Goal: Task Accomplishment & Management: Manage account settings

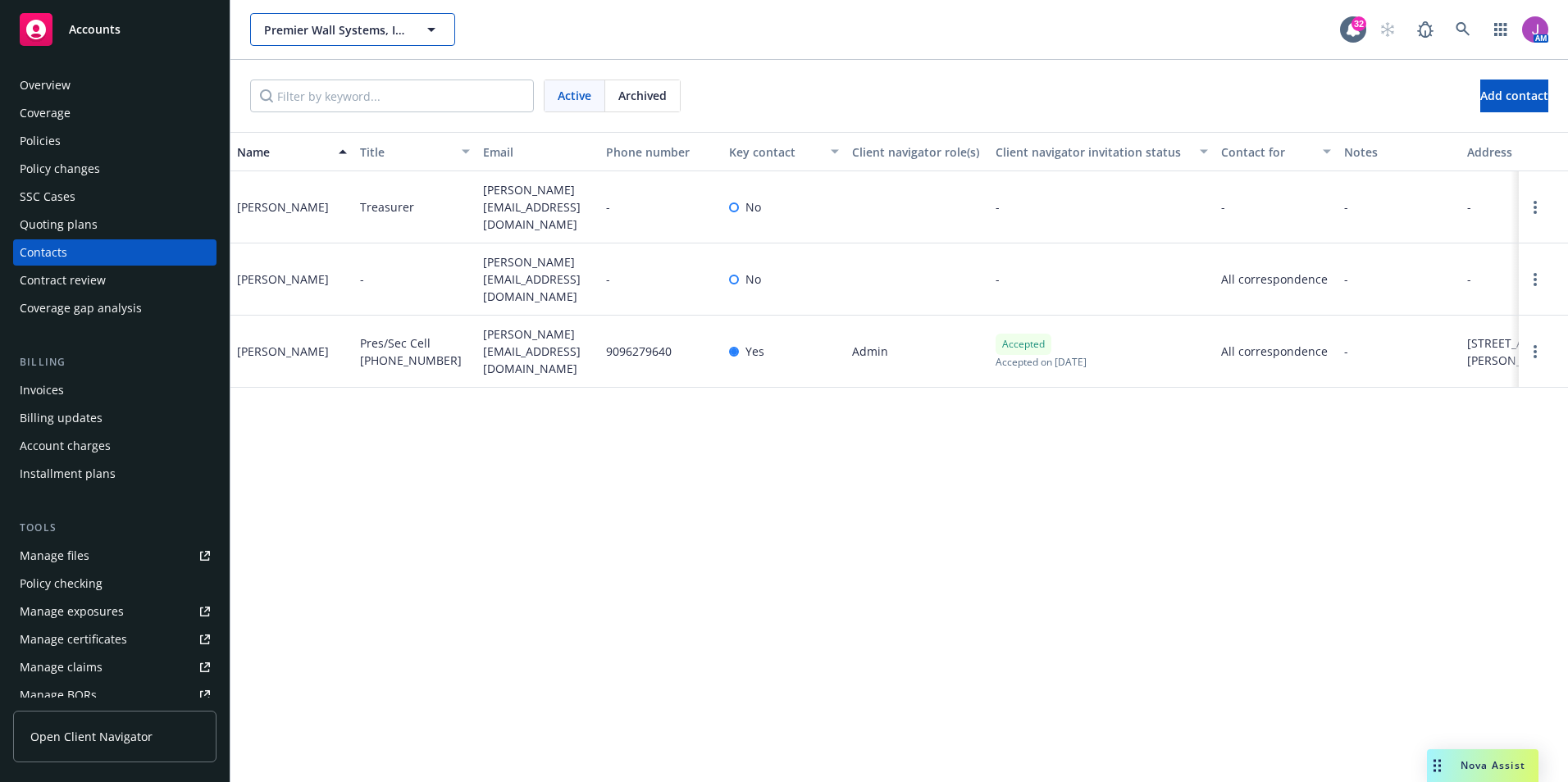
click at [410, 27] on button "Premier Wall Systems, Inc." at bounding box center [352, 29] width 205 height 33
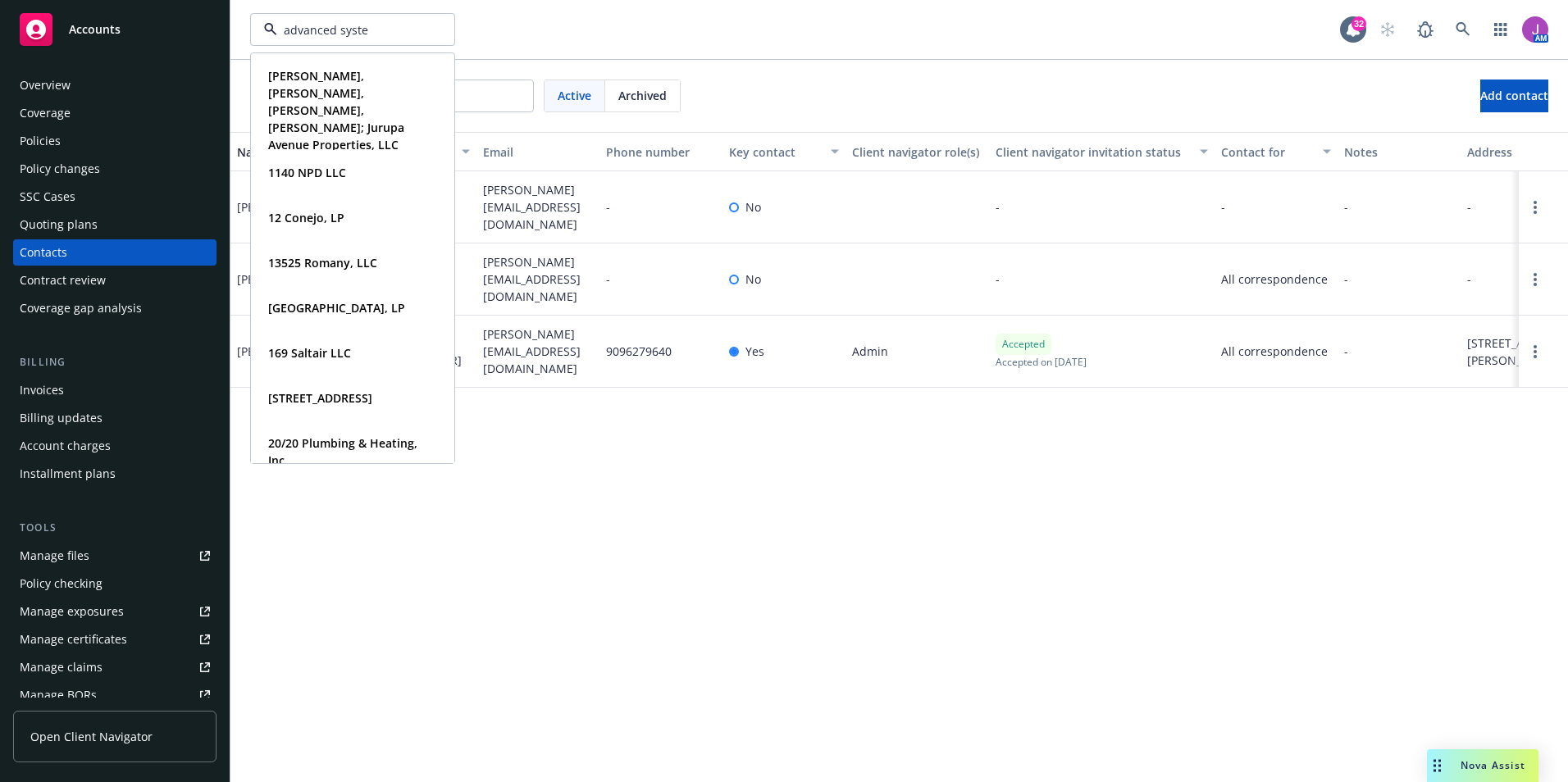
type input "advanced system"
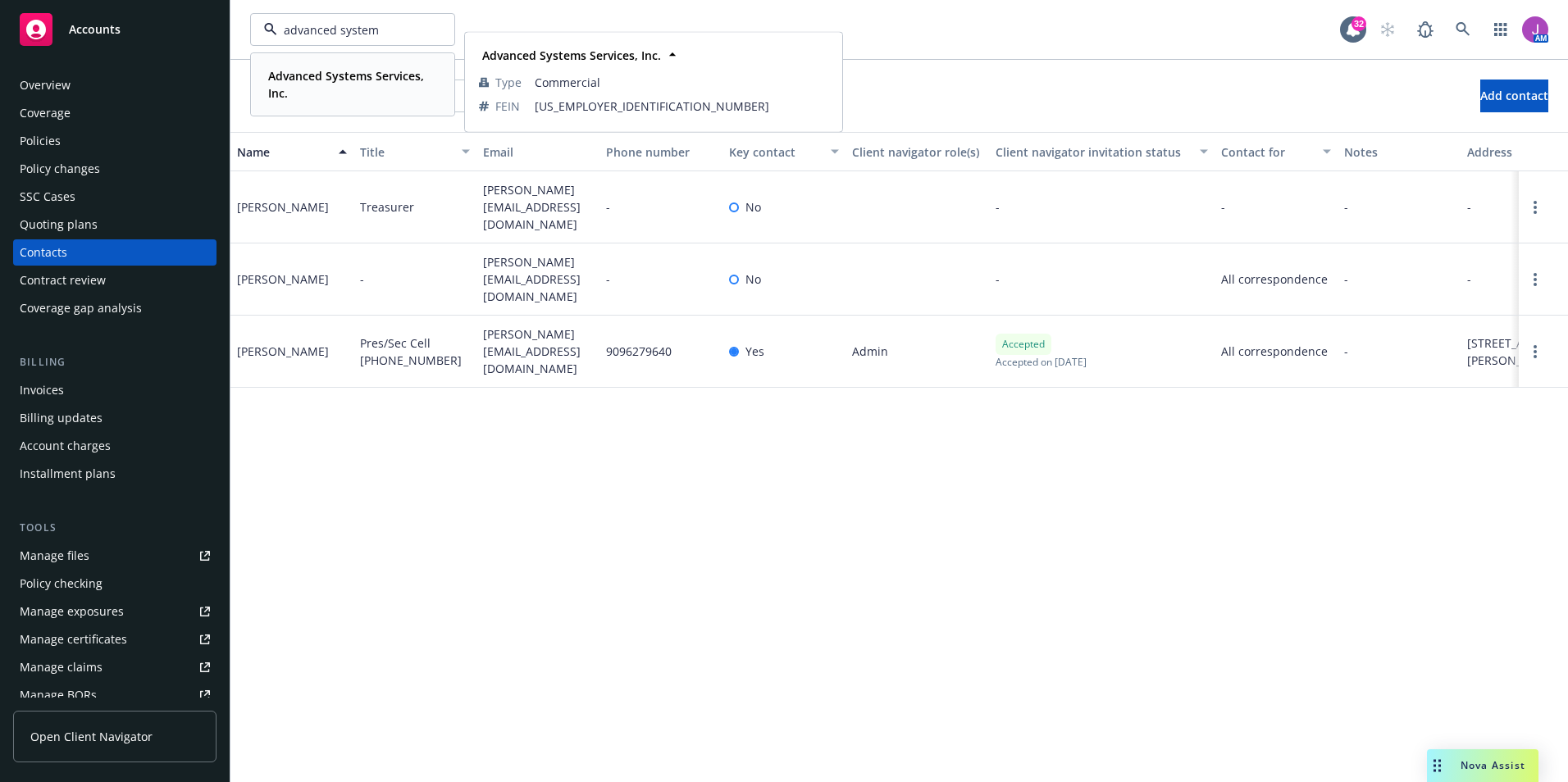
click at [338, 80] on strong "Advanced Systems Services, Inc." at bounding box center [346, 84] width 156 height 33
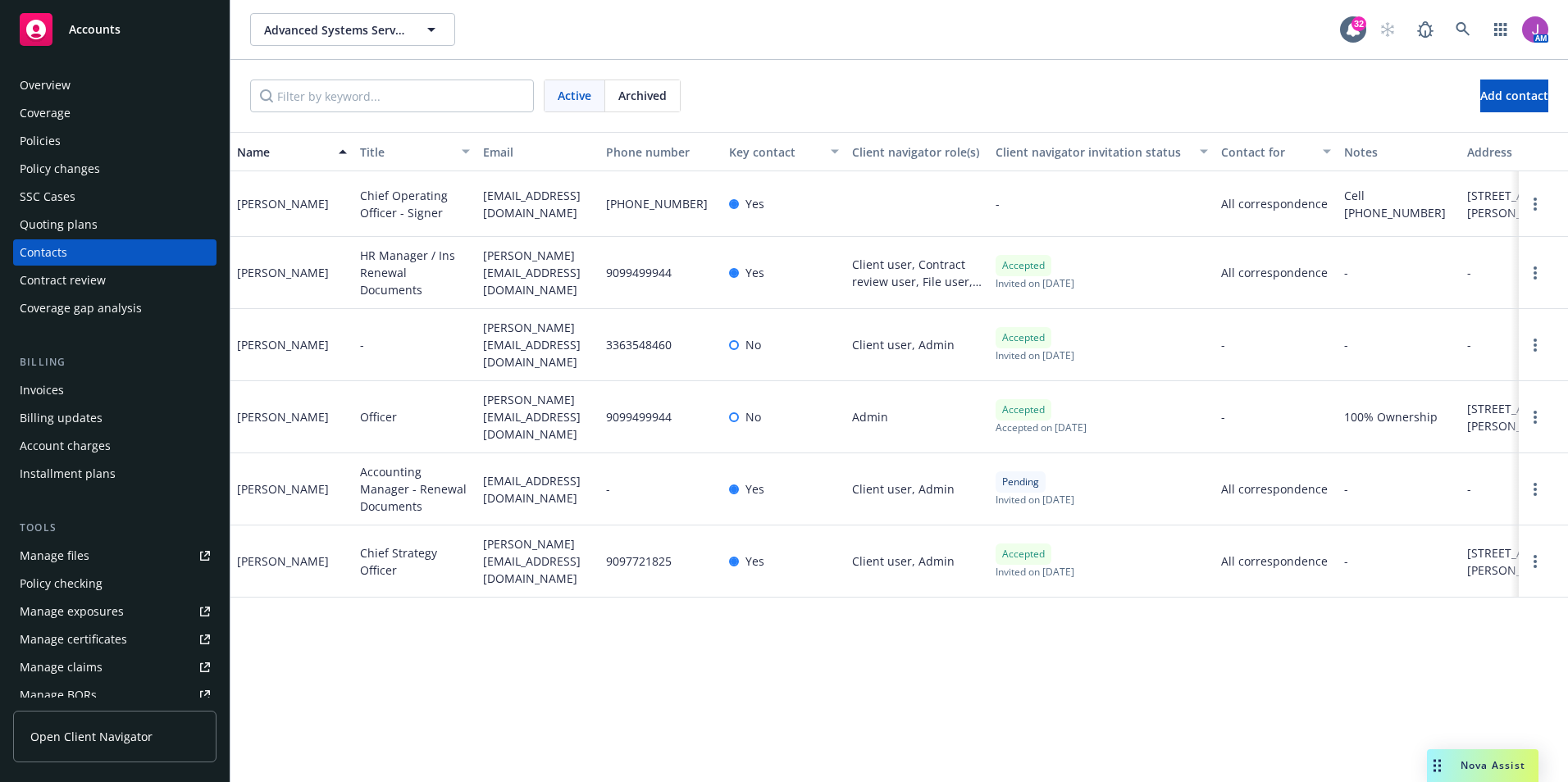
click at [52, 138] on div "Policies" at bounding box center [40, 141] width 41 height 27
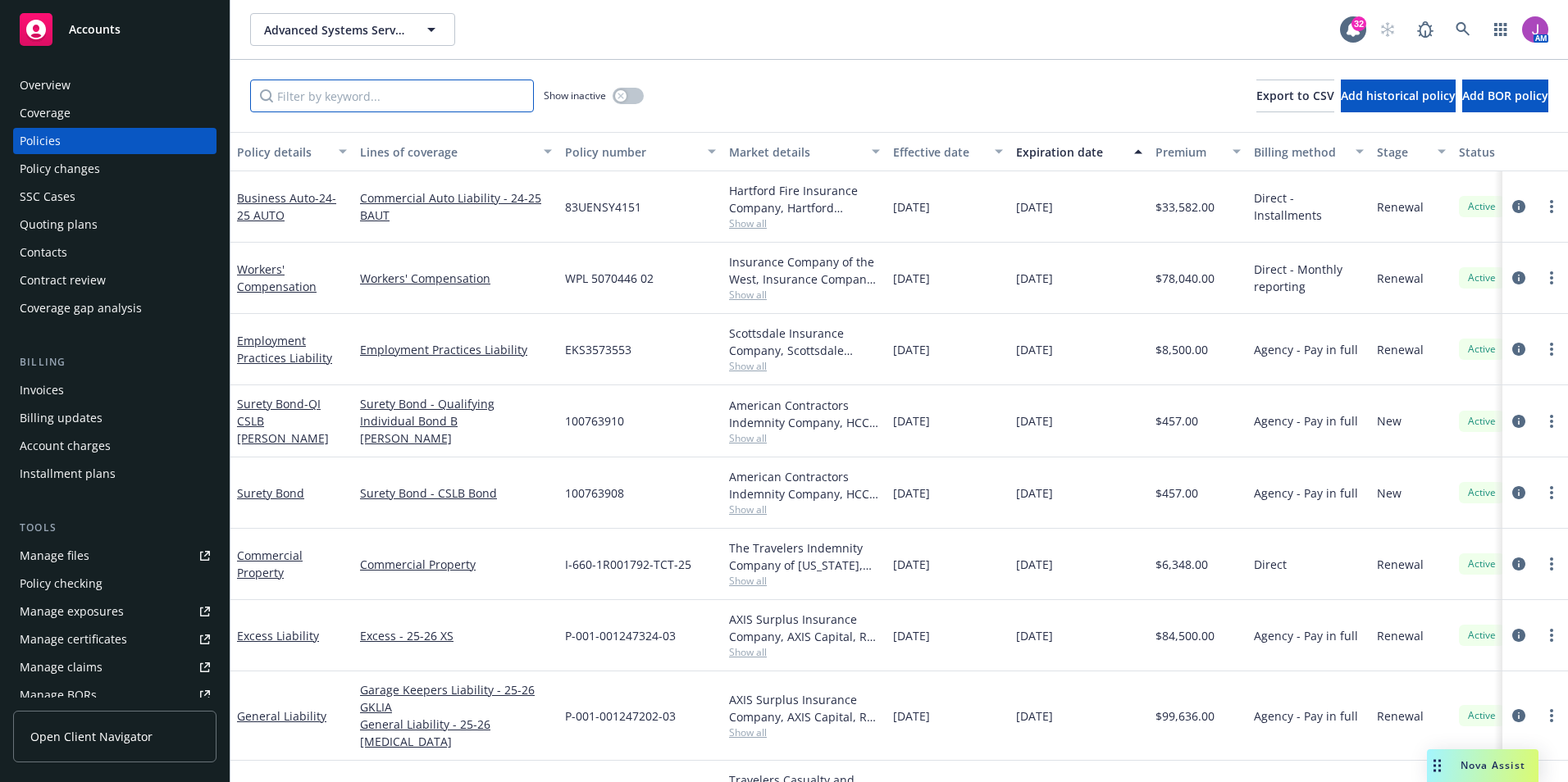
click at [318, 101] on input "Filter by keyword..." at bounding box center [392, 96] width 284 height 33
click at [48, 613] on div "Manage exposures" at bounding box center [72, 611] width 104 height 27
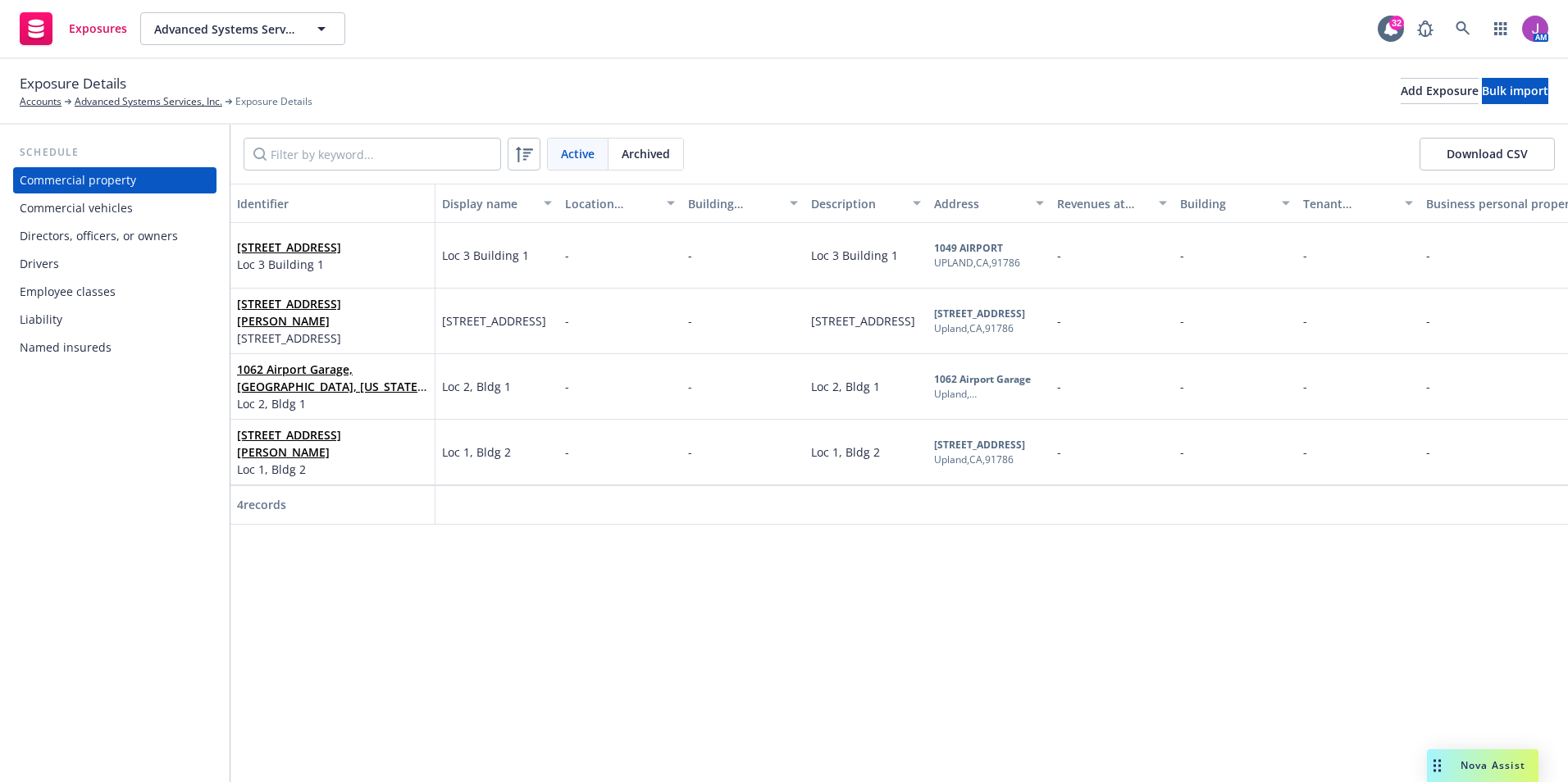
click at [49, 262] on div "Drivers" at bounding box center [39, 263] width 39 height 27
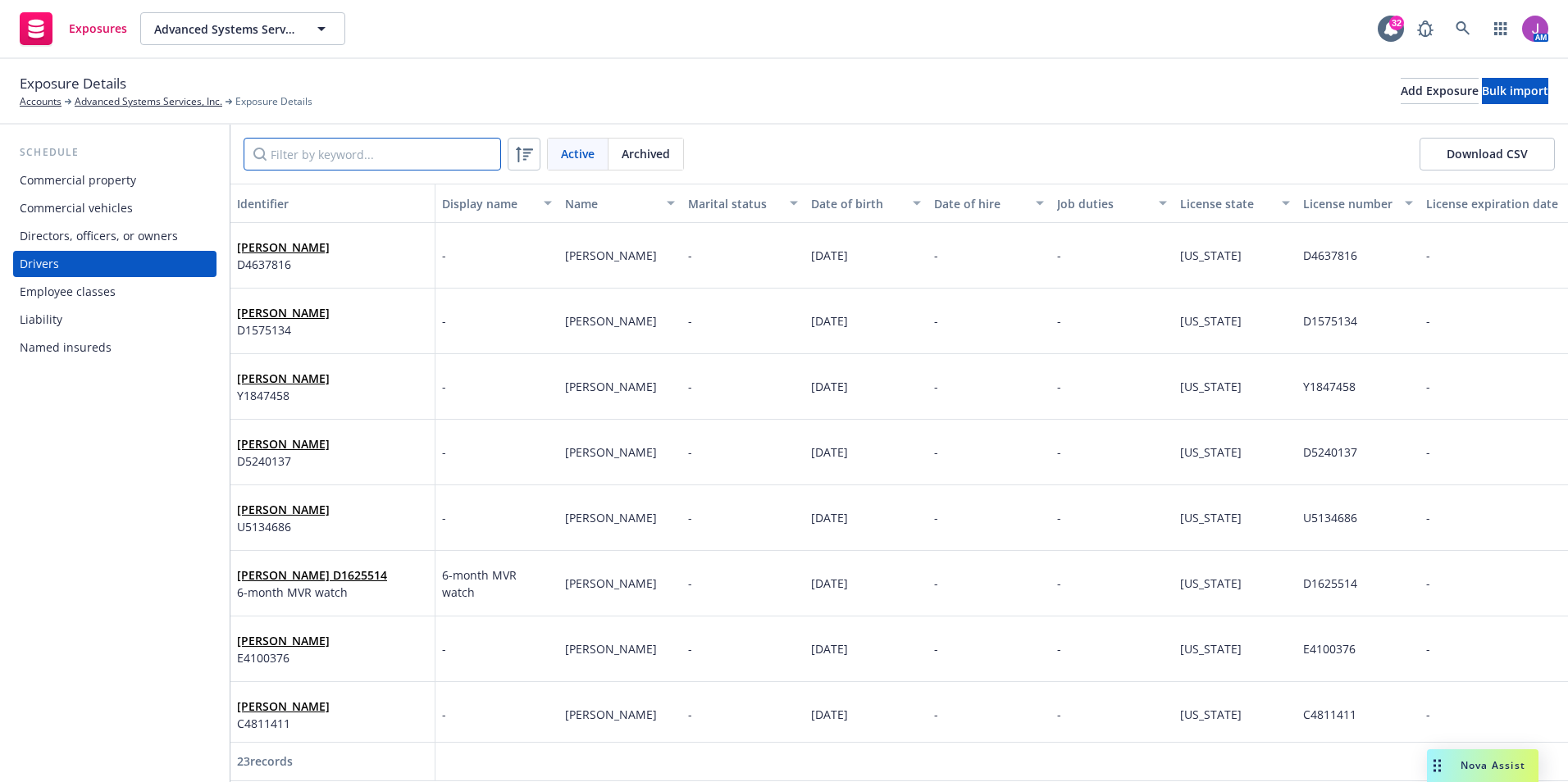
click at [381, 154] on input "Filter by keyword..." at bounding box center [371, 155] width 257 height 33
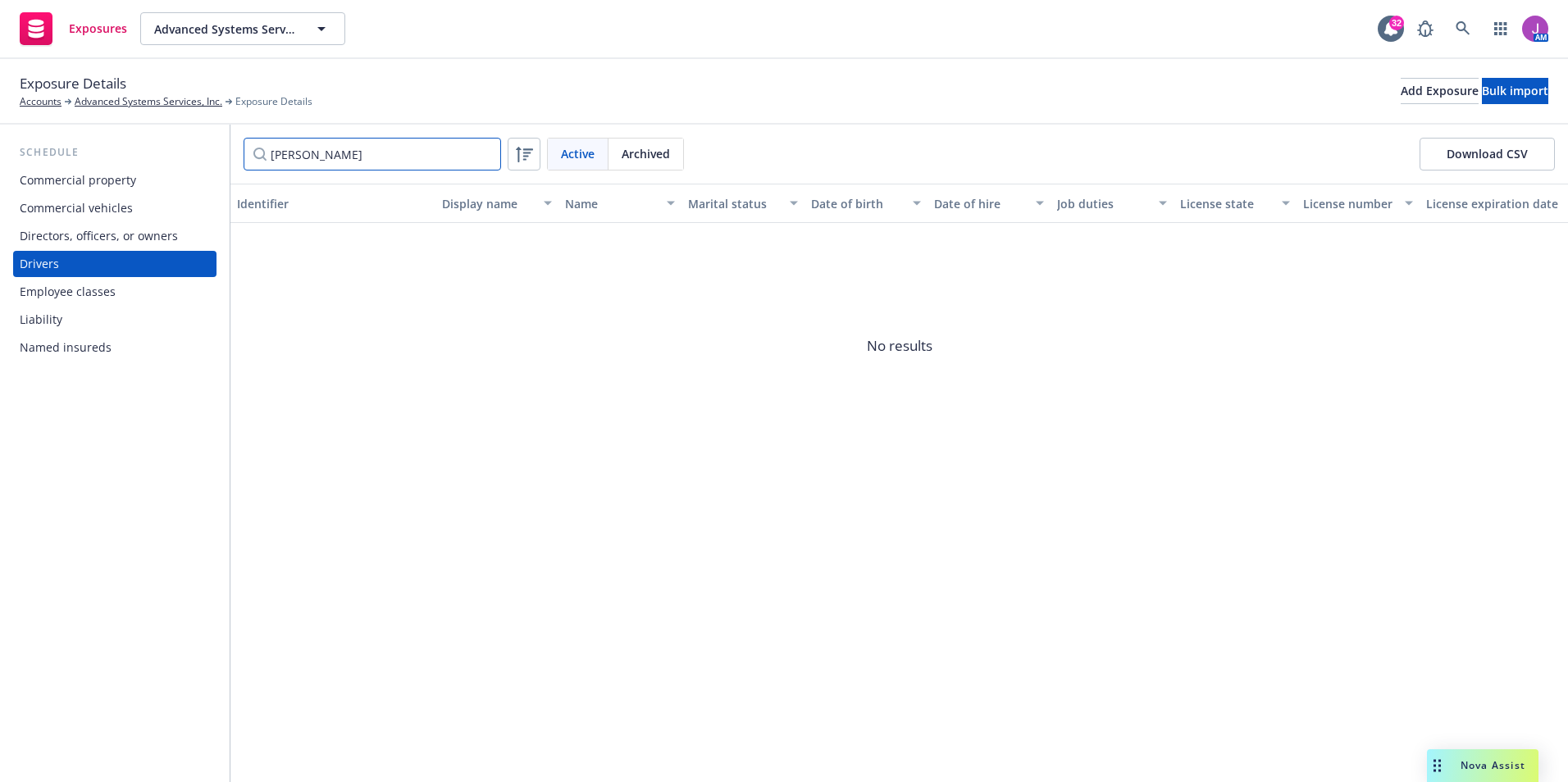
type input "[PERSON_NAME]"
drag, startPoint x: 242, startPoint y: 155, endPoint x: 206, endPoint y: 155, distance: 36.0
click at [206, 155] on div "Schedule Commercial property Commercial vehicles Directors, officers, or owners…" at bounding box center [784, 453] width 1568 height 658
type input "[PERSON_NAME]"
click at [627, 153] on span "Archived" at bounding box center [645, 154] width 48 height 17
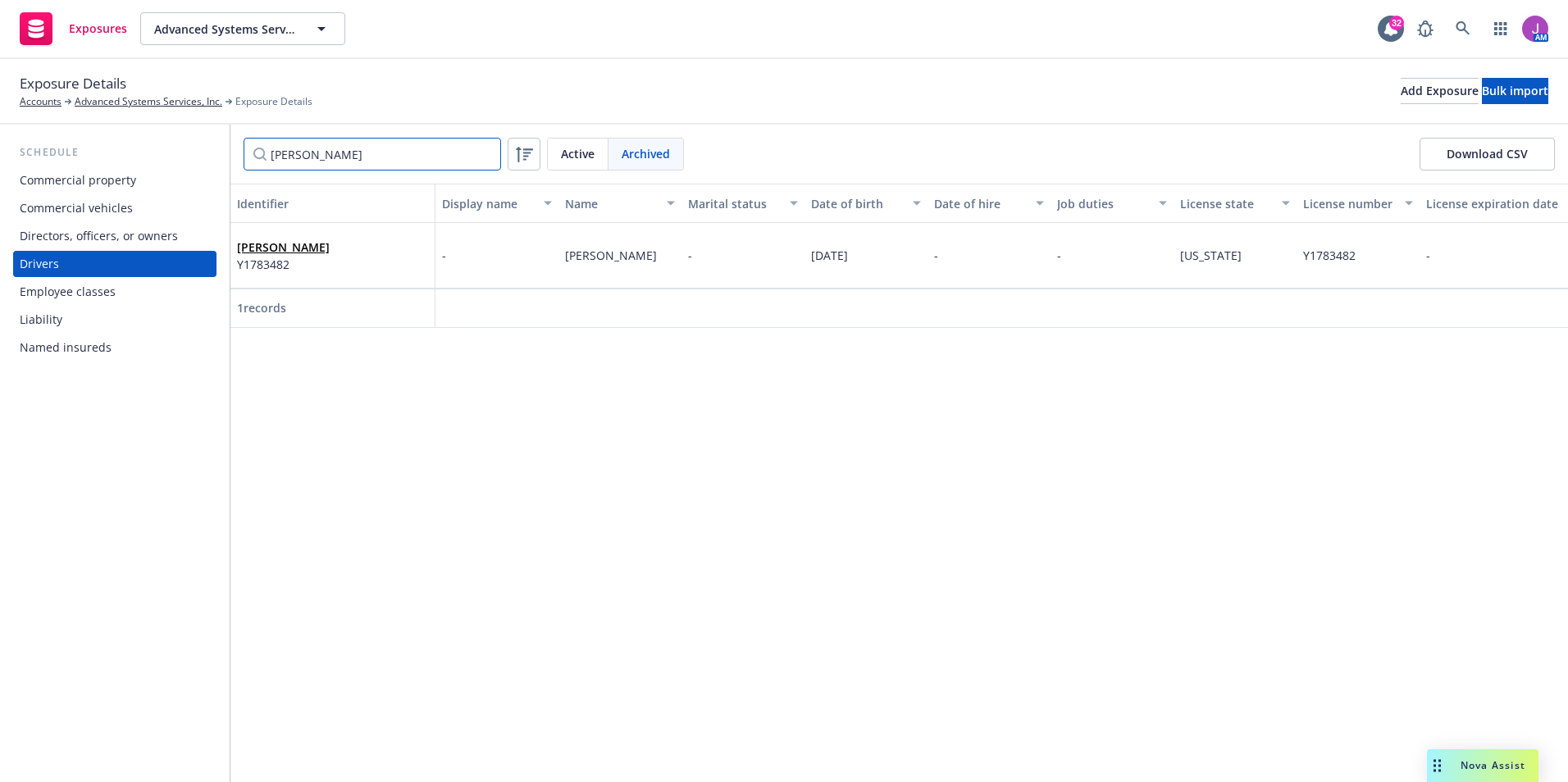
drag, startPoint x: 394, startPoint y: 163, endPoint x: 142, endPoint y: 124, distance: 255.0
click at [175, 157] on div "Schedule Commercial property Commercial vehicles Directors, officers, or owners…" at bounding box center [784, 453] width 1568 height 658
drag, startPoint x: 329, startPoint y: 160, endPoint x: 193, endPoint y: 137, distance: 137.9
click at [193, 137] on div "Schedule Commercial property Commercial vehicles Directors, officers, or owners…" at bounding box center [784, 453] width 1568 height 658
click at [579, 144] on div "Active" at bounding box center [578, 154] width 60 height 31
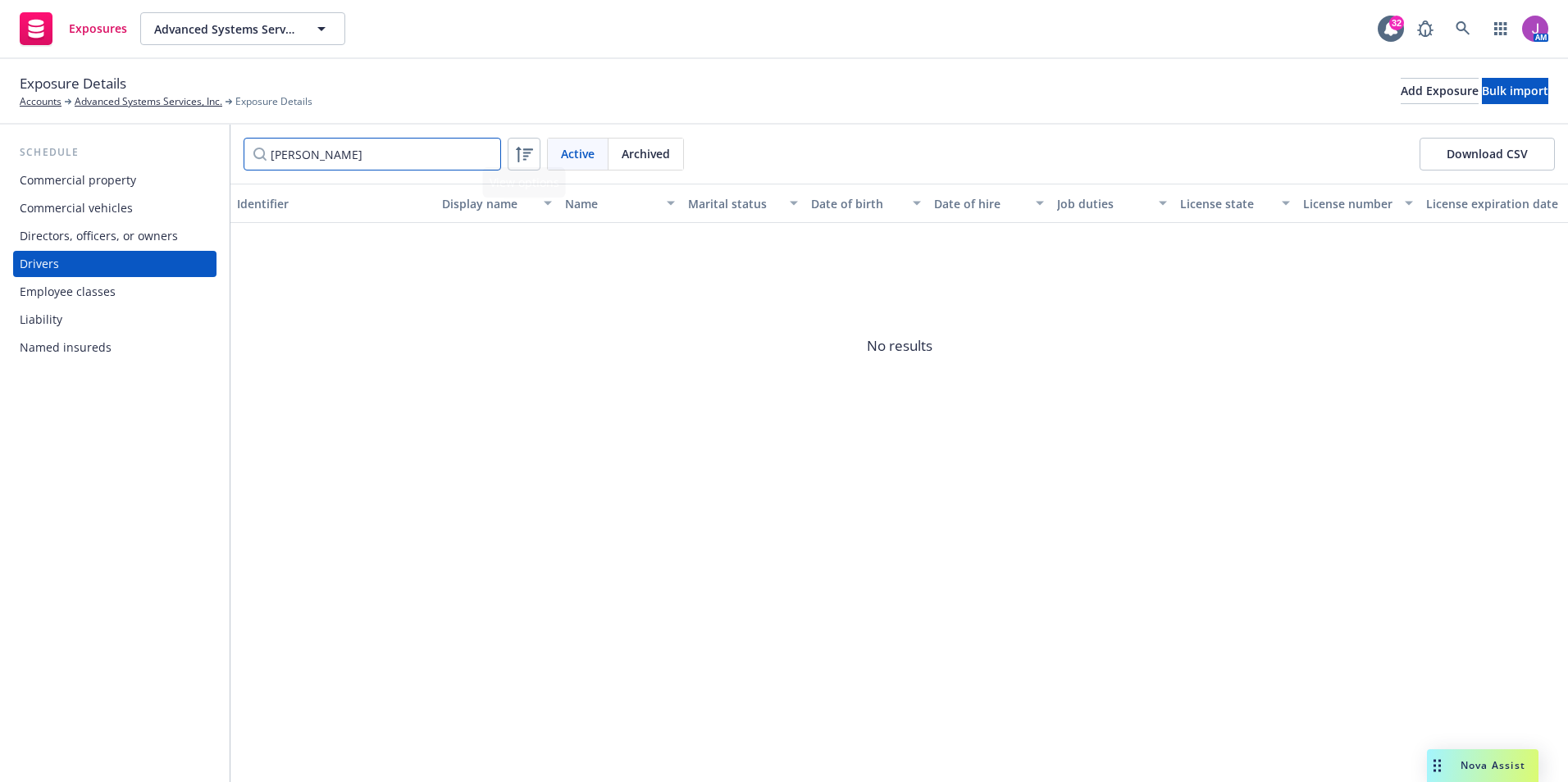
click at [424, 154] on input "[PERSON_NAME]" at bounding box center [371, 155] width 257 height 33
type input "[PERSON_NAME]"
click at [617, 154] on div "Archived" at bounding box center [646, 154] width 75 height 31
click at [594, 154] on span "Active" at bounding box center [577, 154] width 34 height 17
drag, startPoint x: 407, startPoint y: 153, endPoint x: 186, endPoint y: 152, distance: 221.0
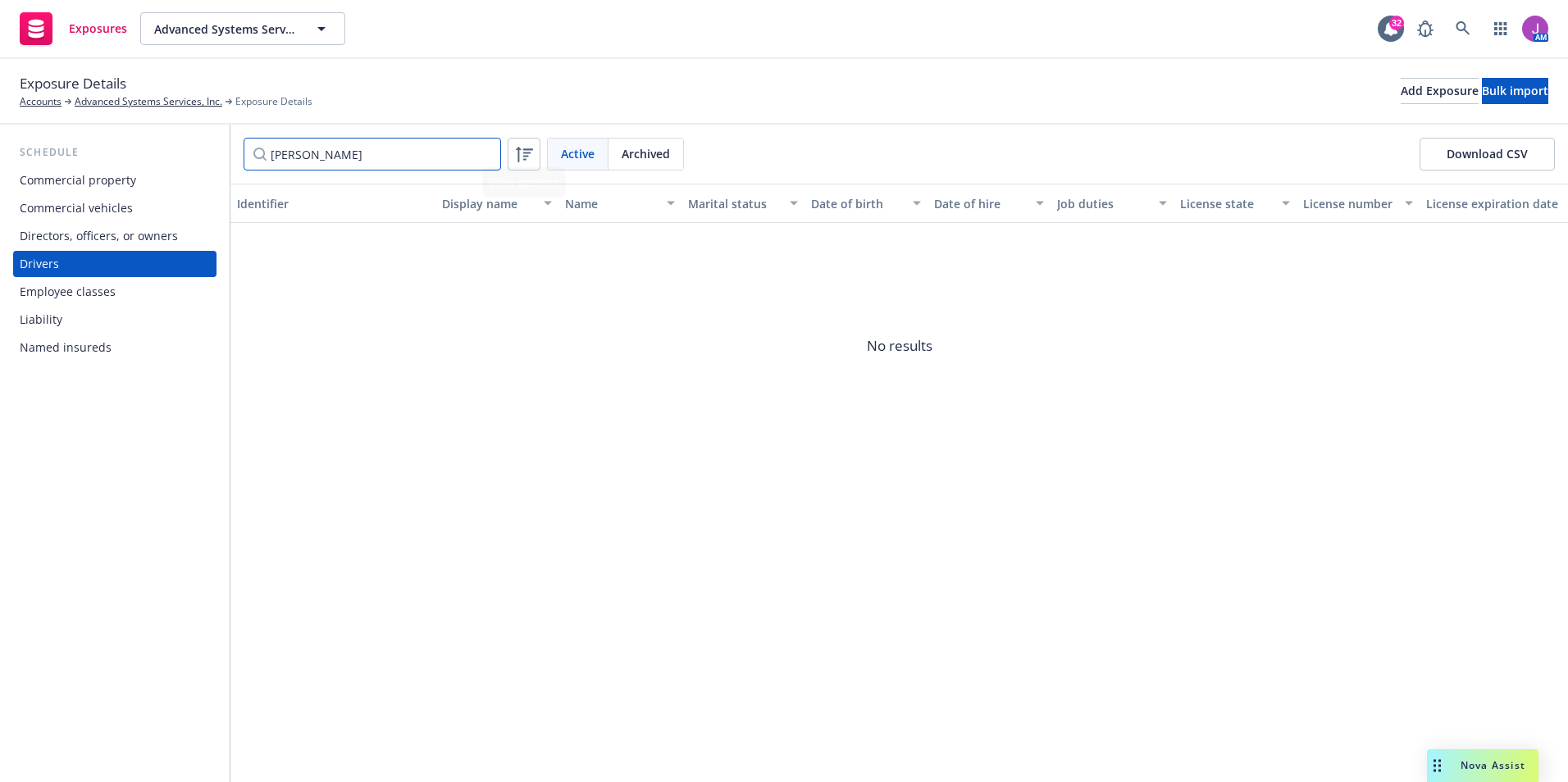
click at [186, 152] on div "Schedule Commercial property Commercial vehicles Directors, officers, or owners…" at bounding box center [784, 453] width 1568 height 658
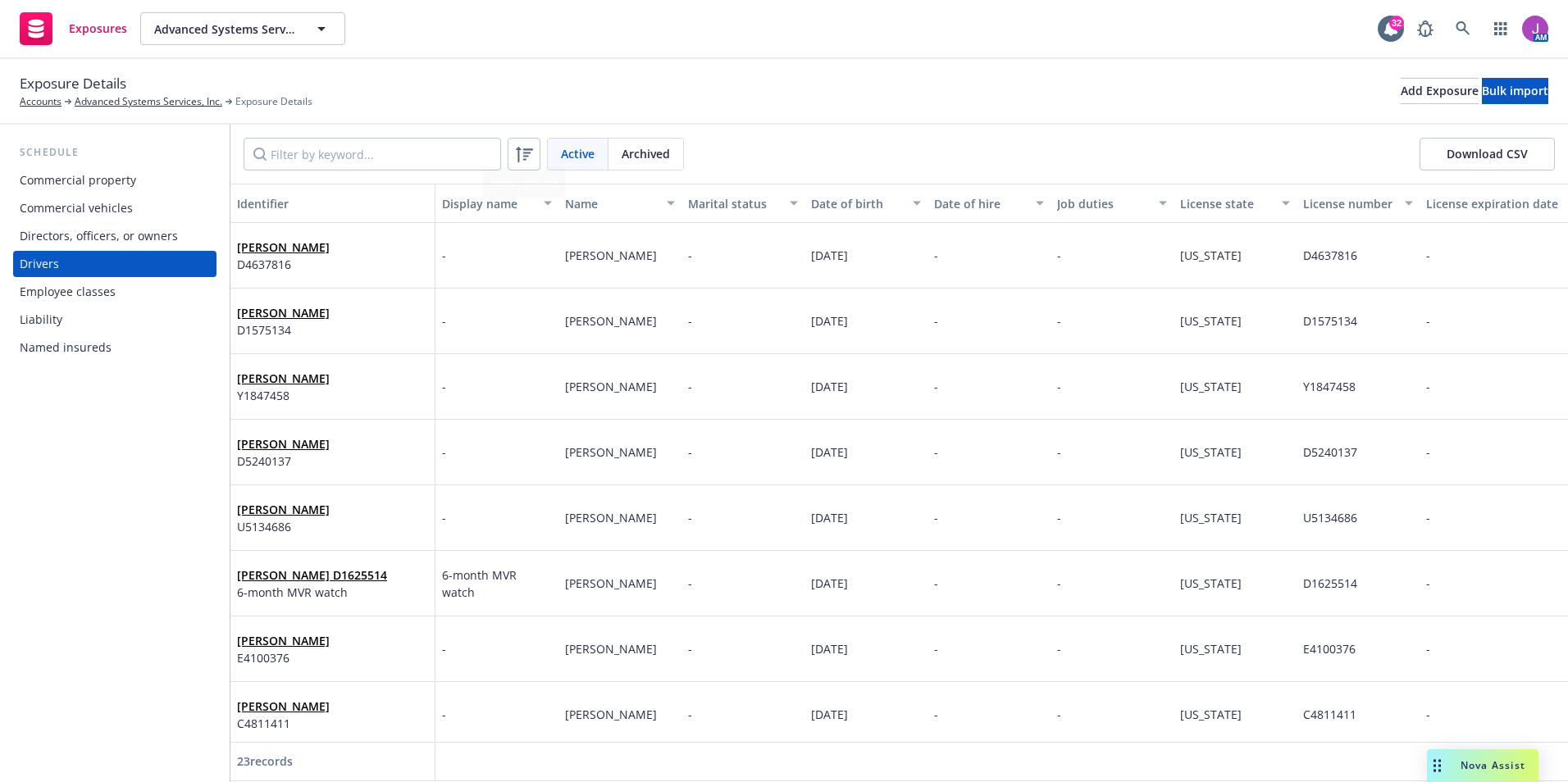
click at [658, 166] on div "Archived" at bounding box center [646, 154] width 75 height 31
click at [355, 151] on input "Filter by keyword..." at bounding box center [371, 155] width 257 height 33
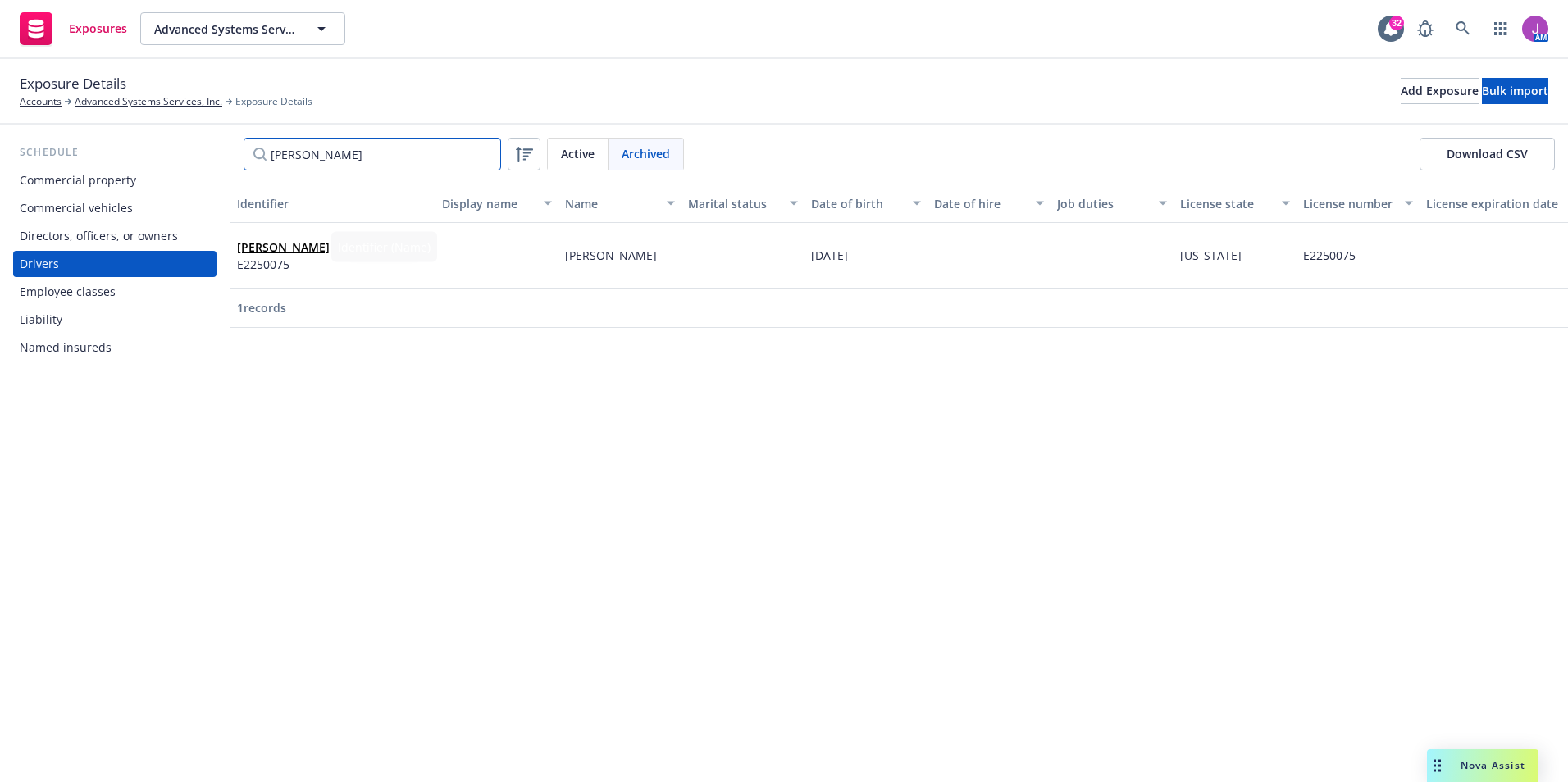
type input "[PERSON_NAME]"
click at [330, 273] on div "[PERSON_NAME] E2250075" at bounding box center [332, 255] width 191 height 45
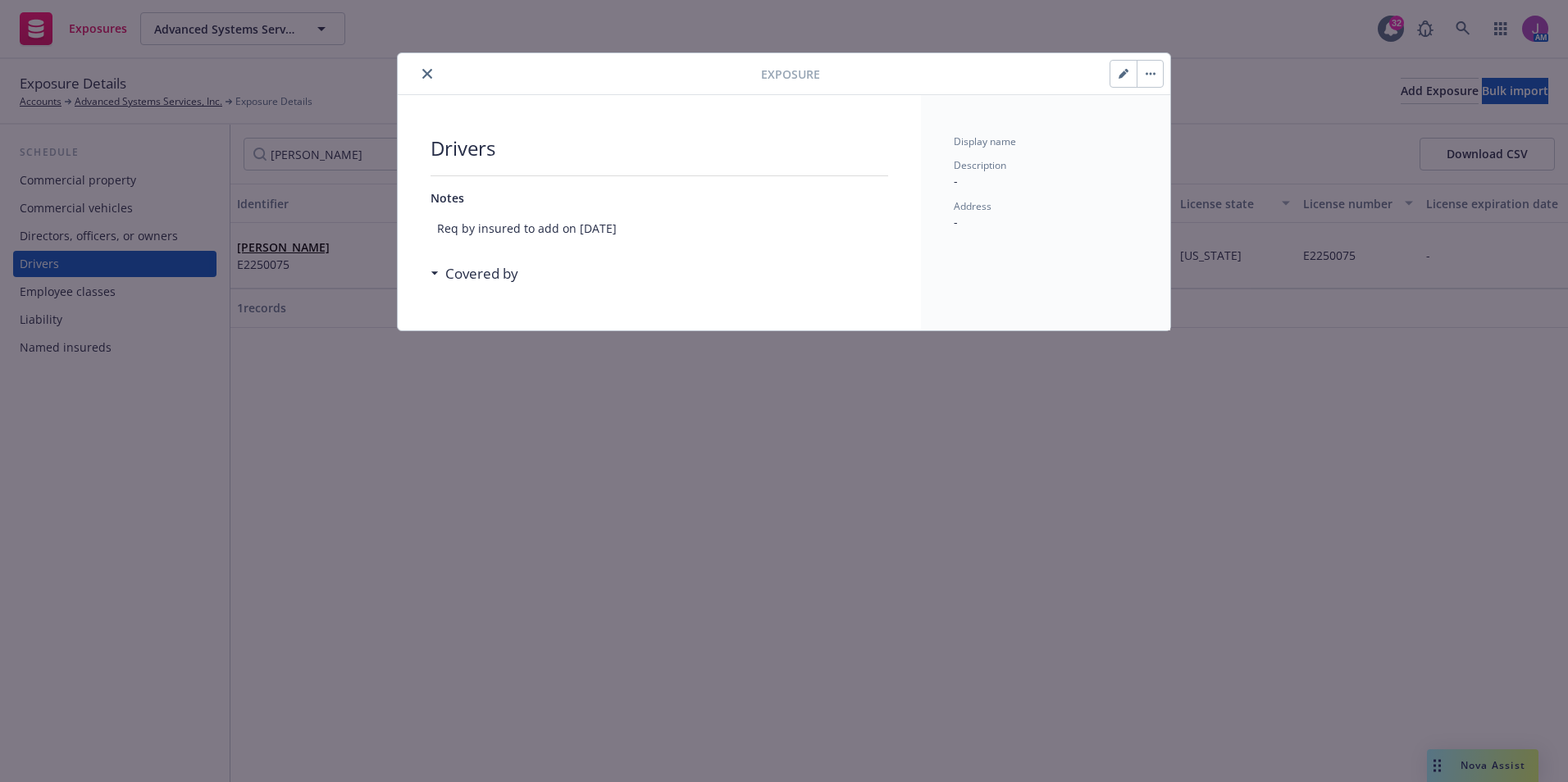
click at [1124, 70] on icon "button" at bounding box center [1122, 73] width 10 height 10
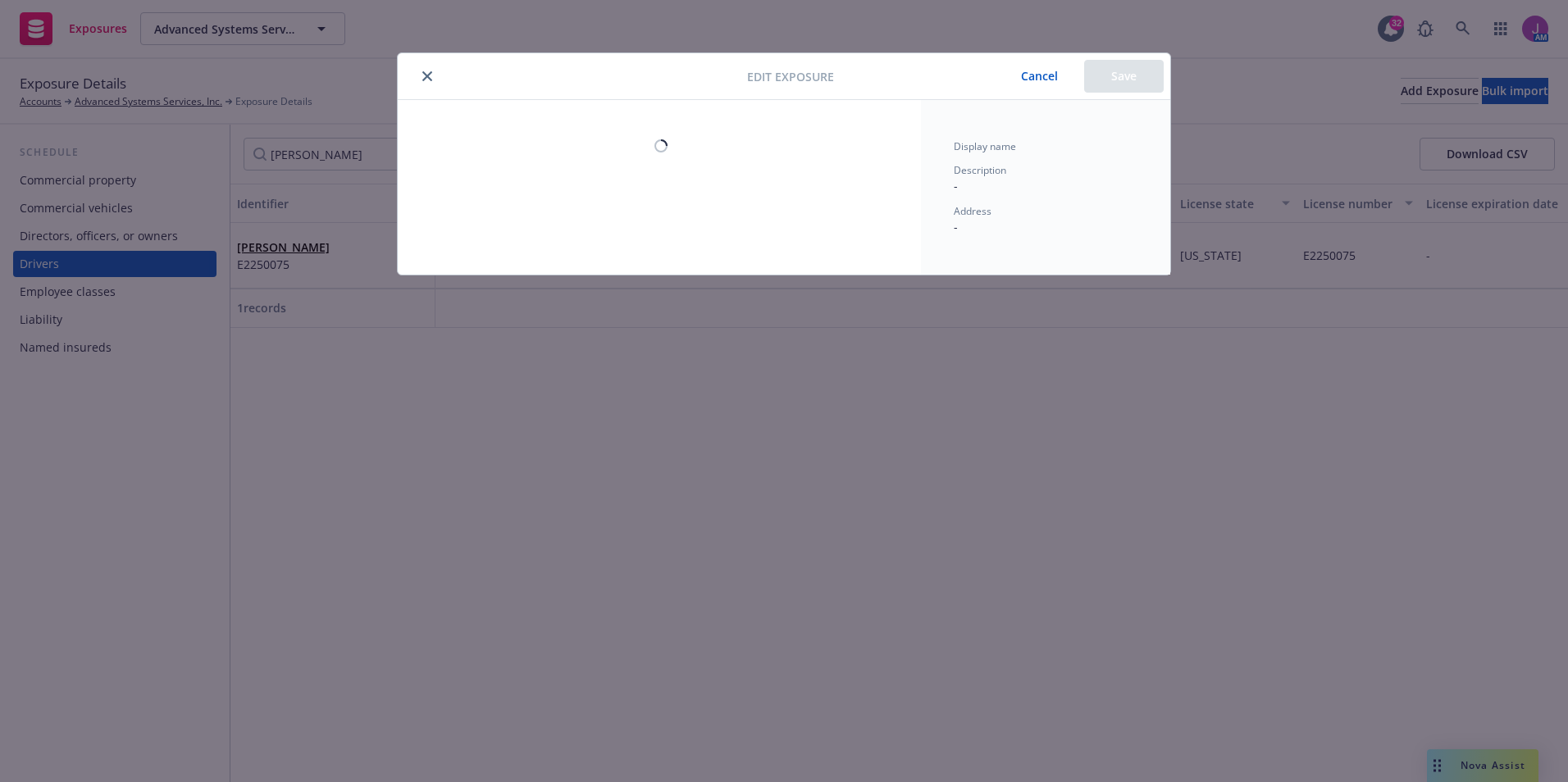
select select "CA"
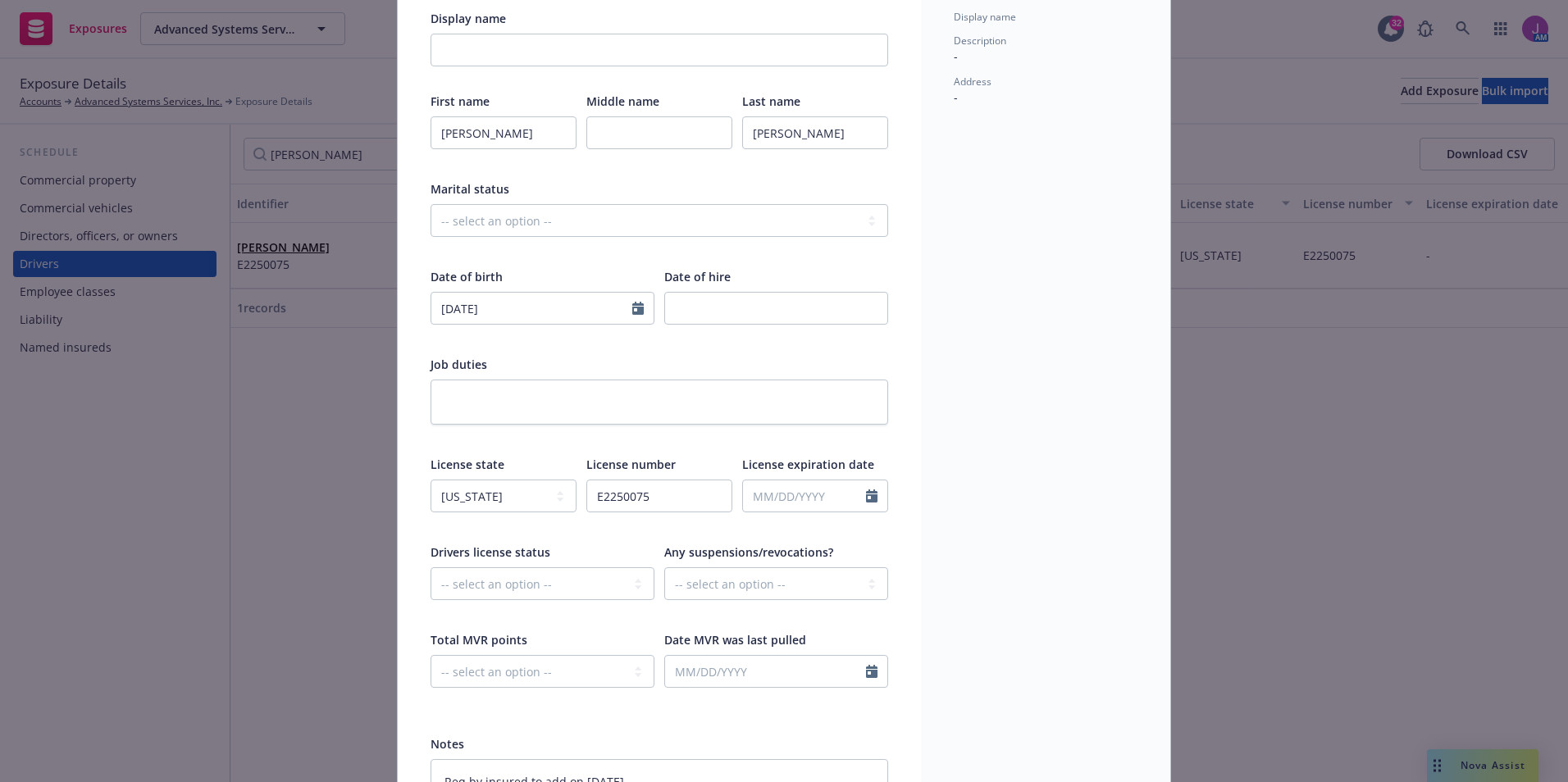
scroll to position [244, 0]
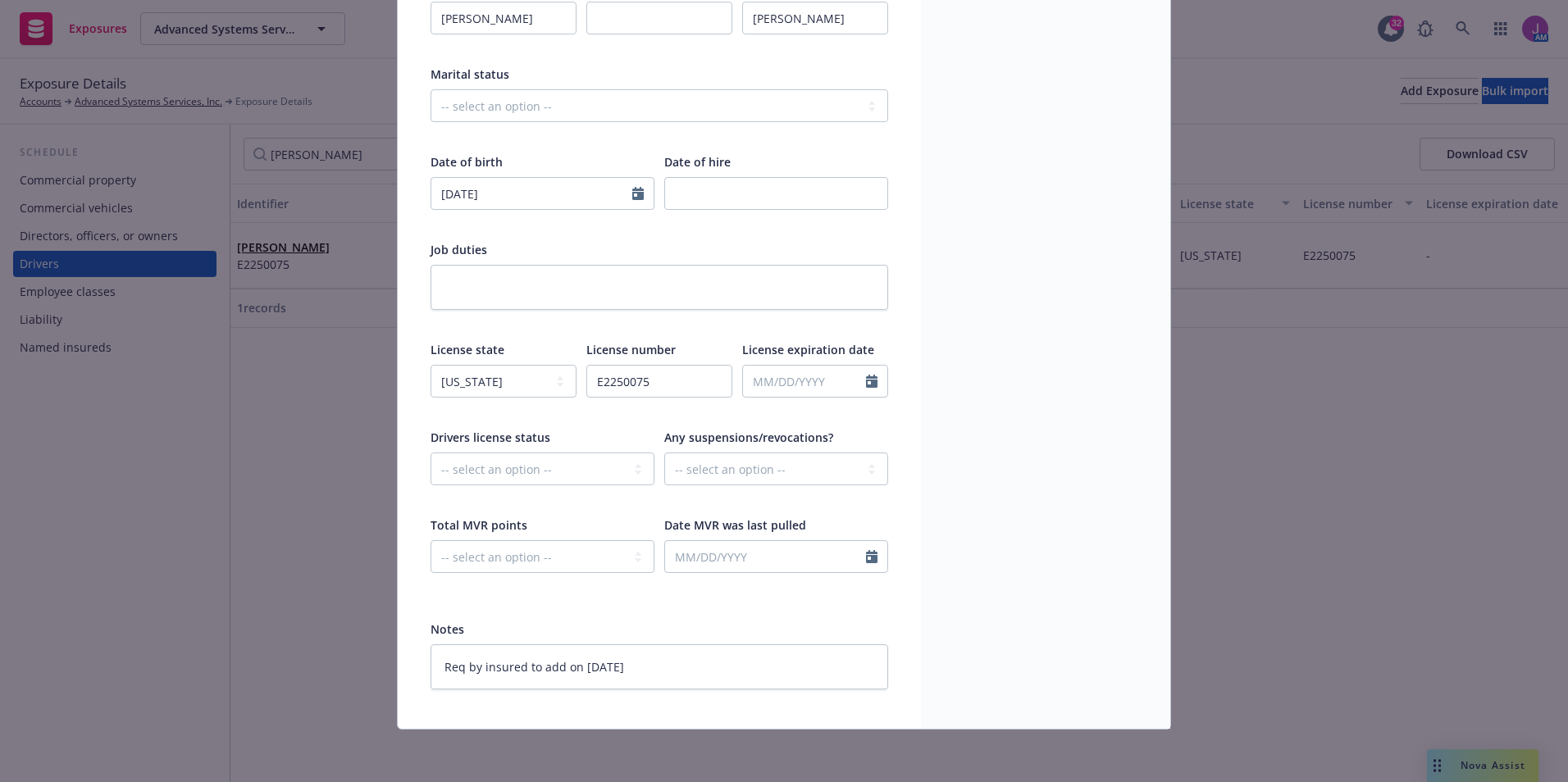
click at [1205, 458] on div "Edit exposure Cancel Save Display name First name [PERSON_NAME] Middle name Las…" at bounding box center [784, 391] width 1568 height 782
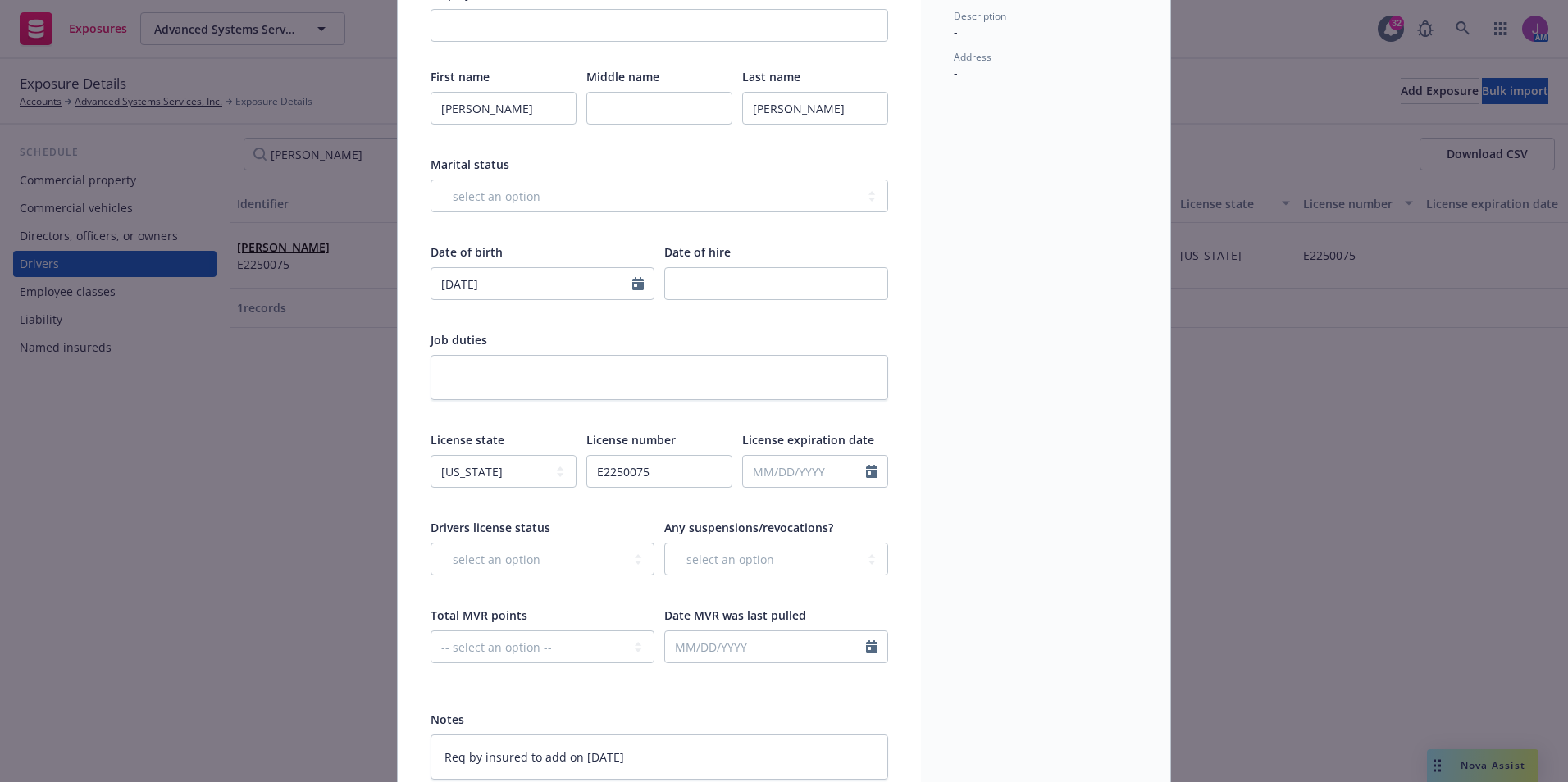
scroll to position [0, 0]
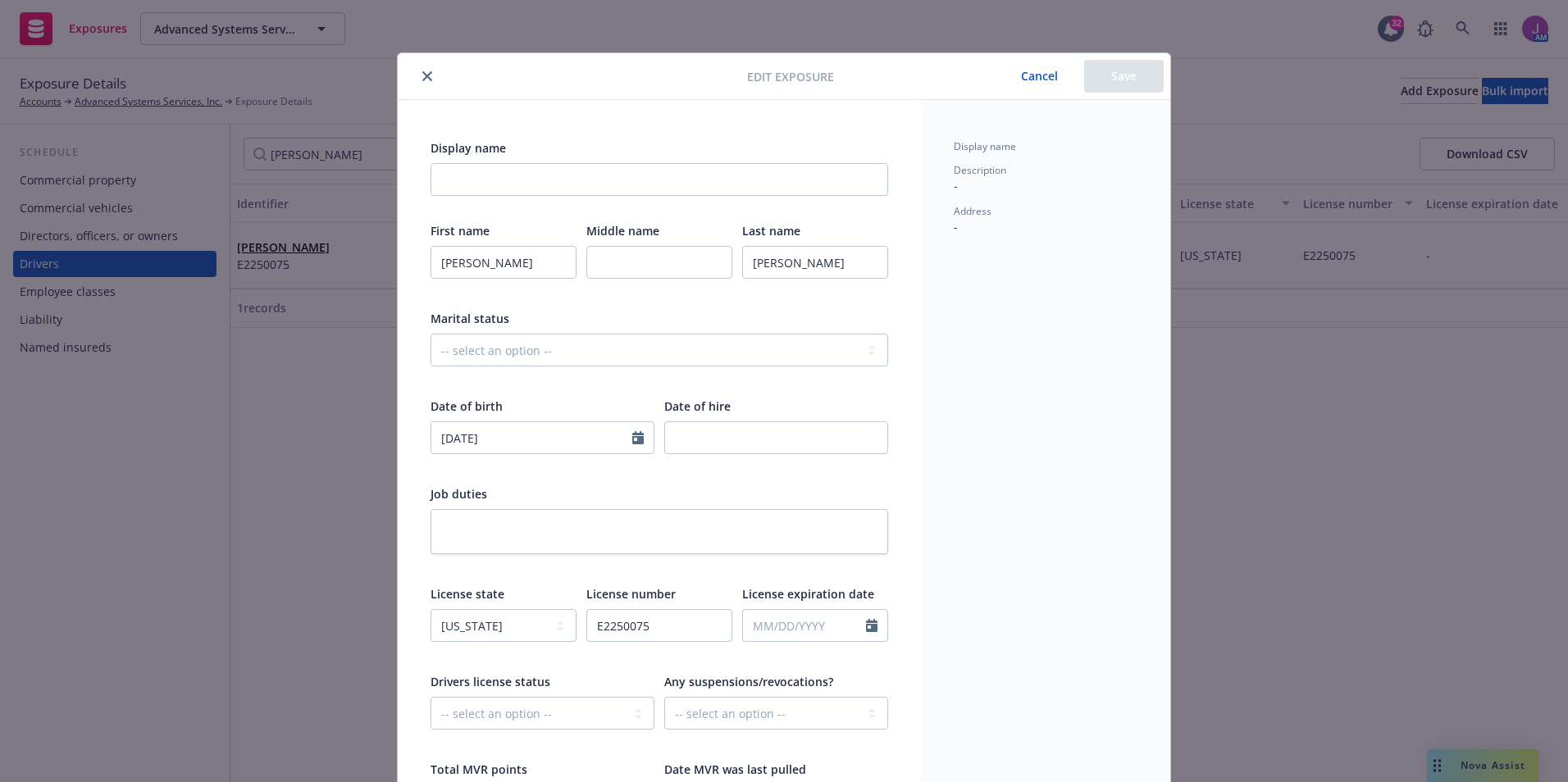
click at [420, 69] on button "close" at bounding box center [427, 77] width 20 height 20
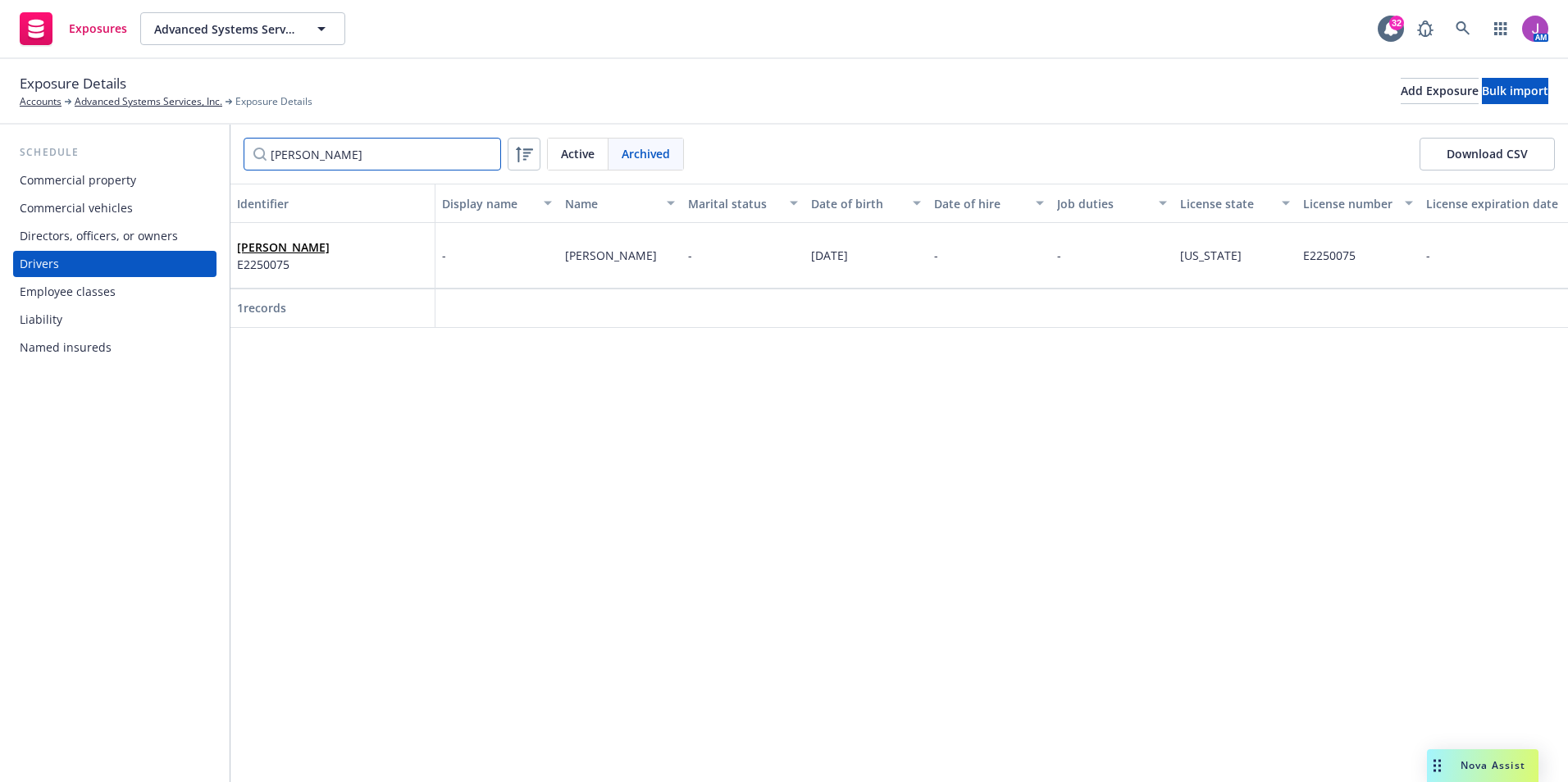
drag, startPoint x: 409, startPoint y: 166, endPoint x: 218, endPoint y: 154, distance: 191.4
click at [218, 154] on div "Schedule Commercial property Commercial vehicles Directors, officers, or owners…" at bounding box center [784, 453] width 1568 height 658
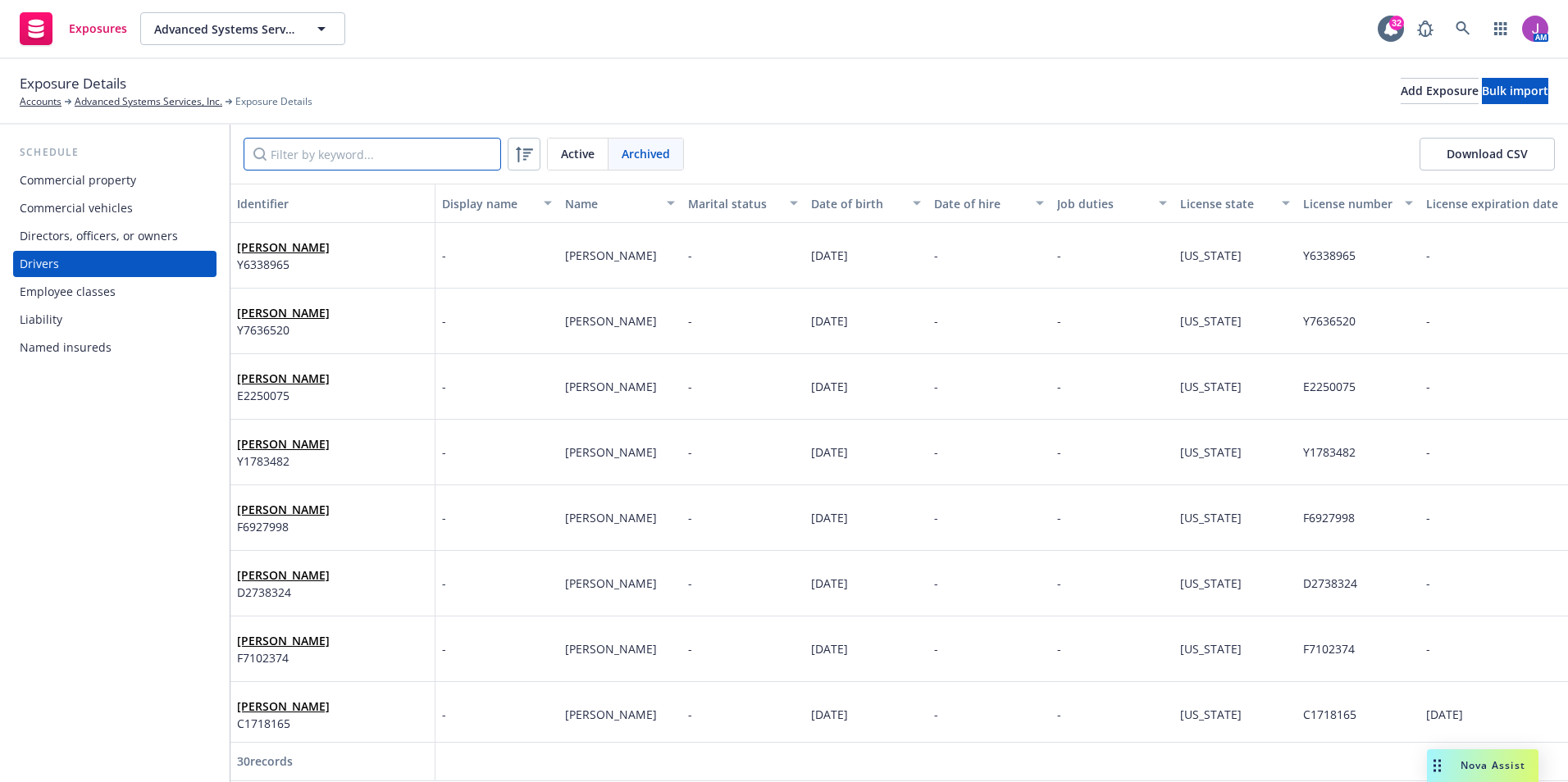
click at [367, 151] on input "Filter by keyword..." at bounding box center [371, 155] width 257 height 33
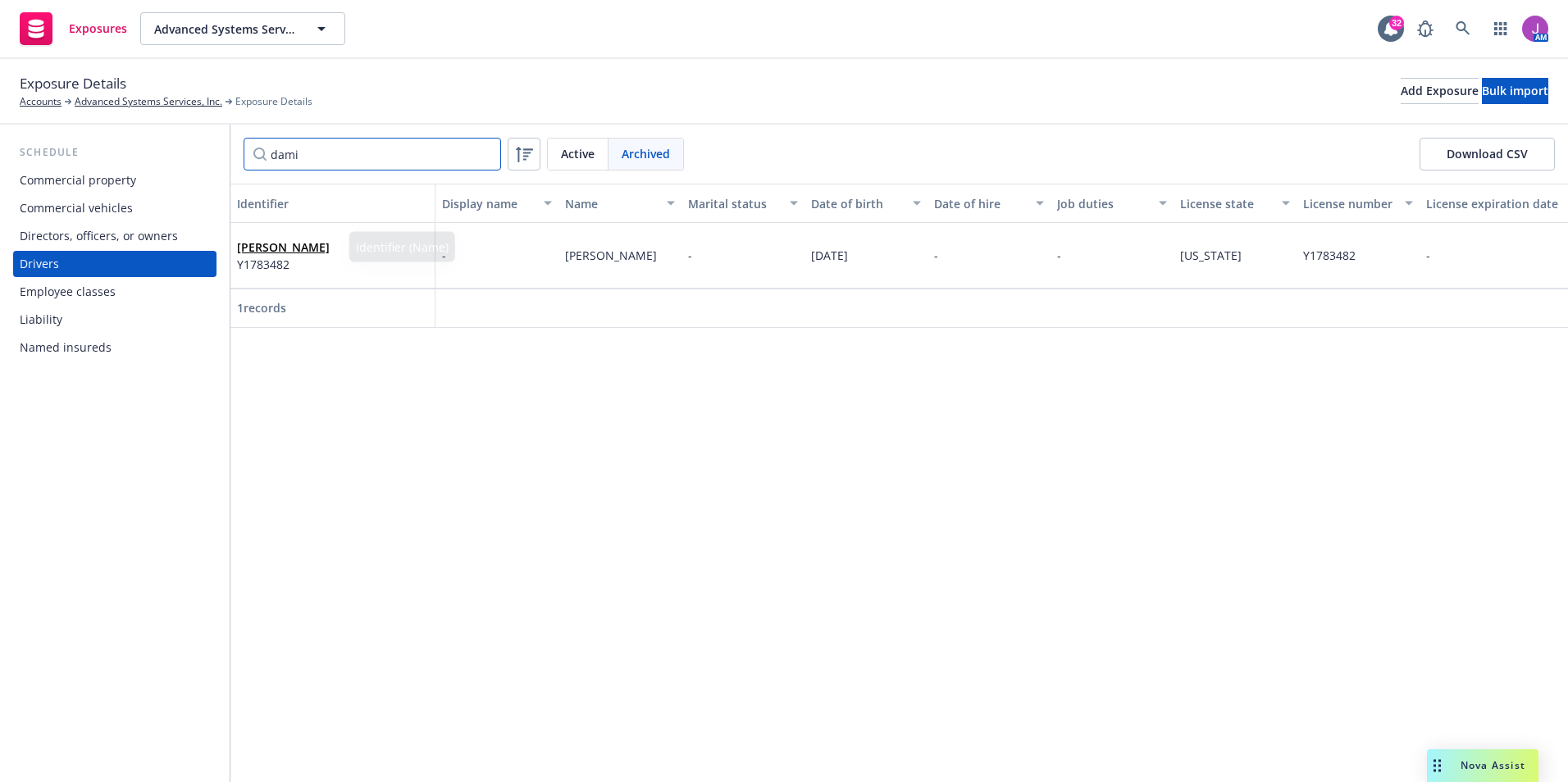
type input "dami"
click at [317, 270] on span "Y1783482" at bounding box center [283, 264] width 92 height 17
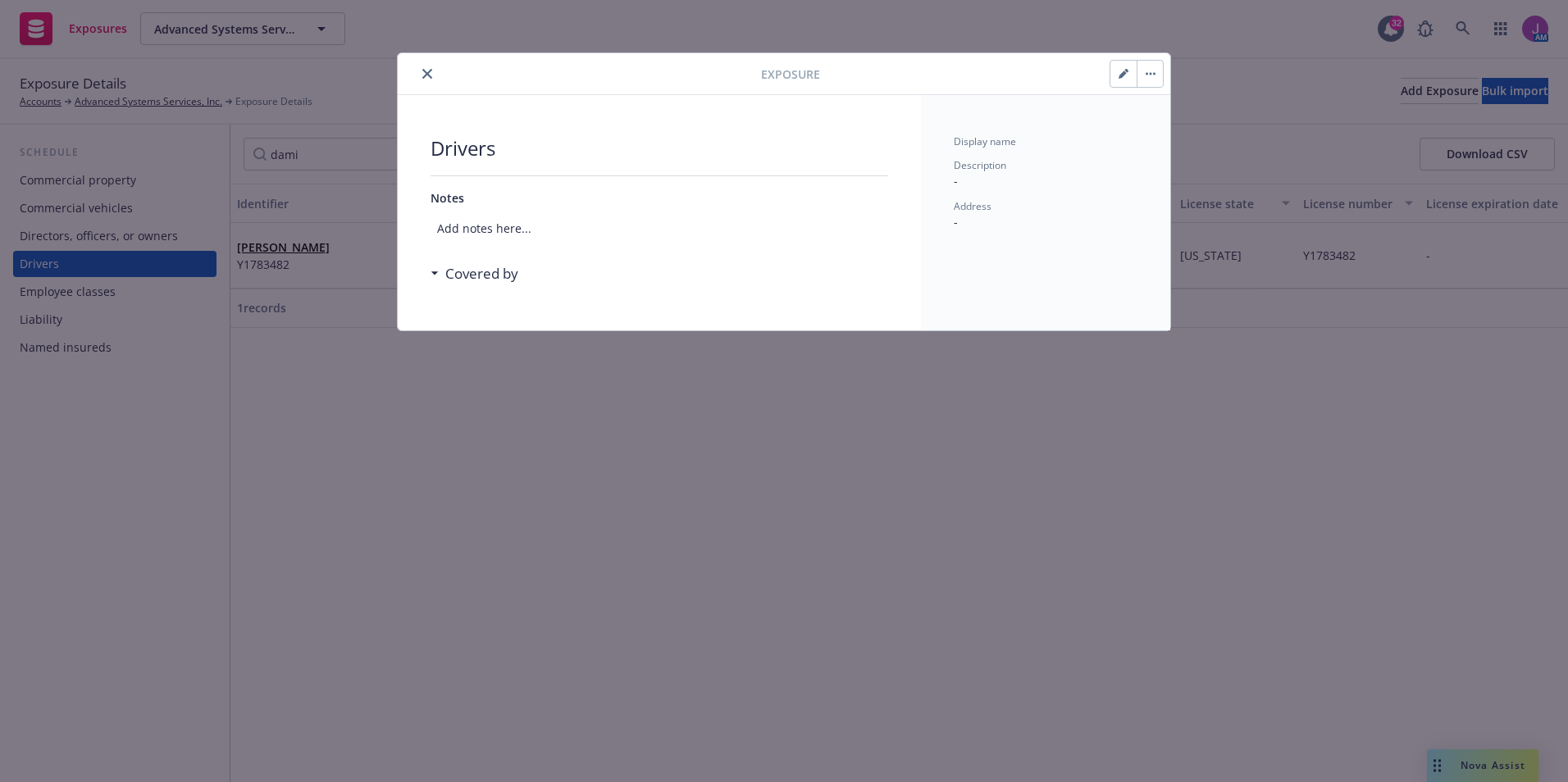
click at [1119, 73] on icon "button" at bounding box center [1122, 73] width 10 height 10
select select "CA"
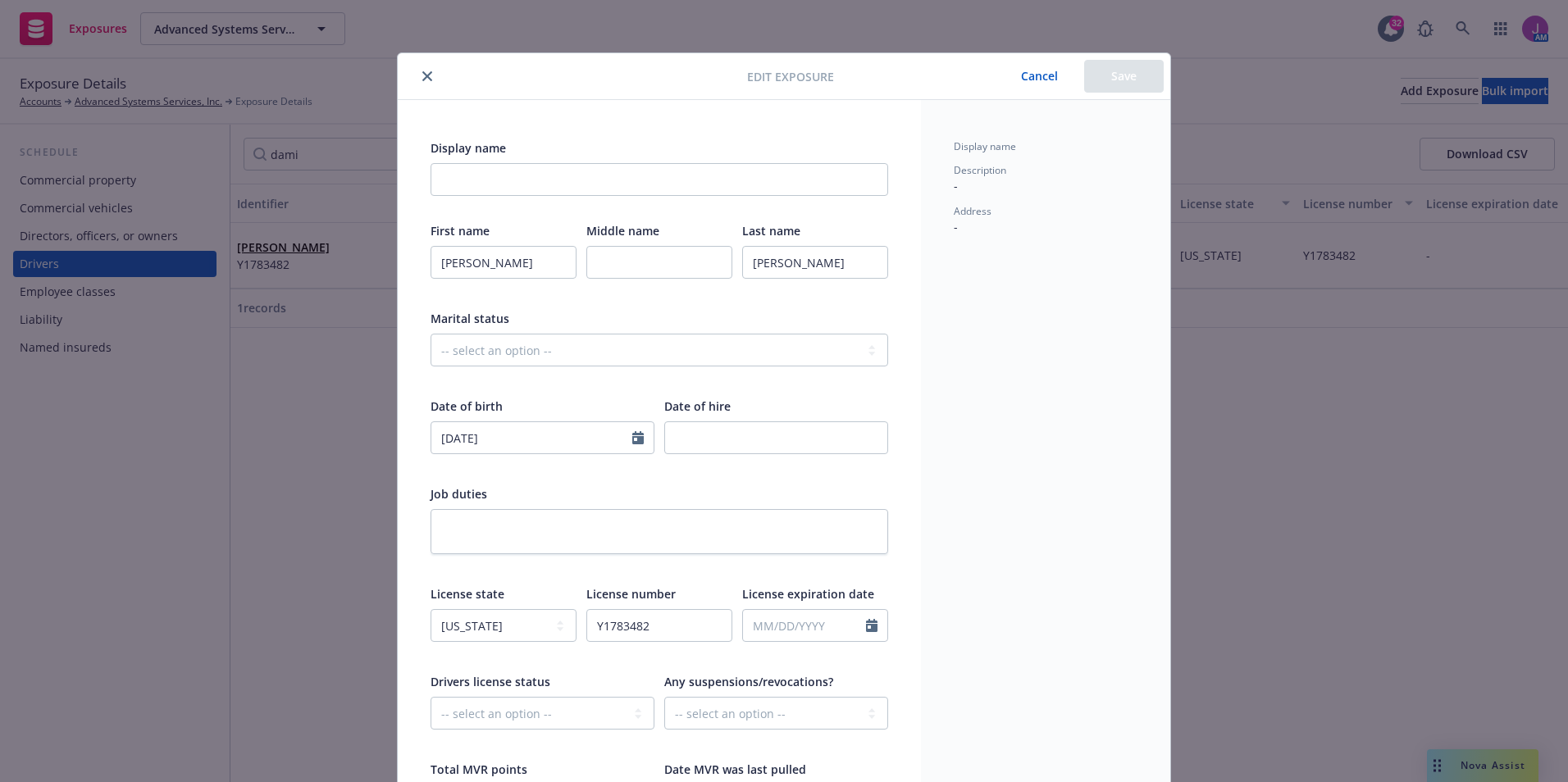
click at [423, 73] on icon "close" at bounding box center [427, 76] width 10 height 10
